Goal: Find contact information: Find contact information

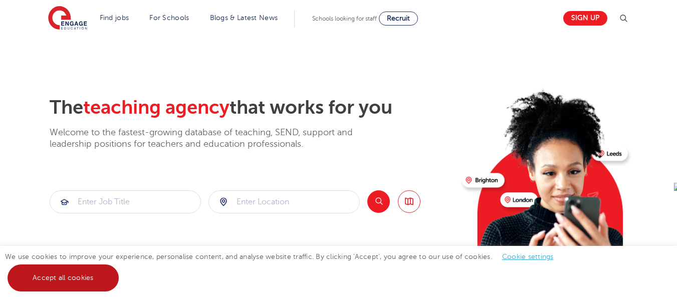
click at [93, 274] on link "Accept all cookies" at bounding box center [63, 278] width 111 height 27
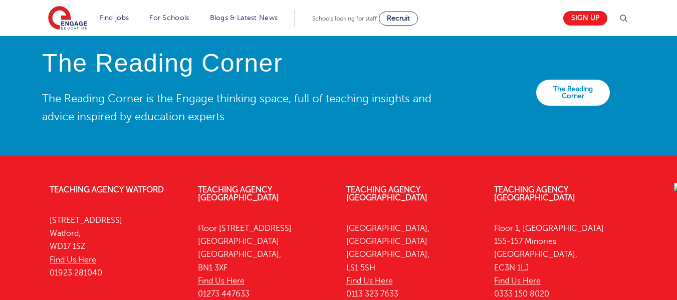
scroll to position [2340, 0]
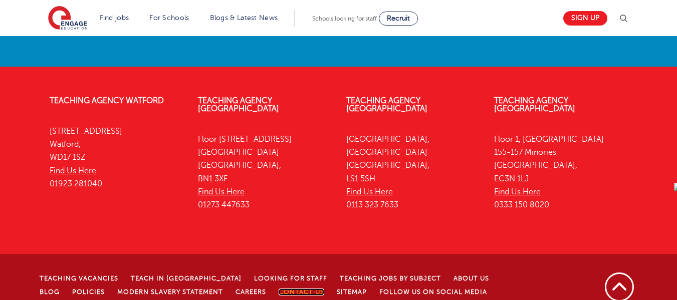
click at [279, 289] on link "Contact Us" at bounding box center [302, 292] width 46 height 7
